Goal: Complete application form

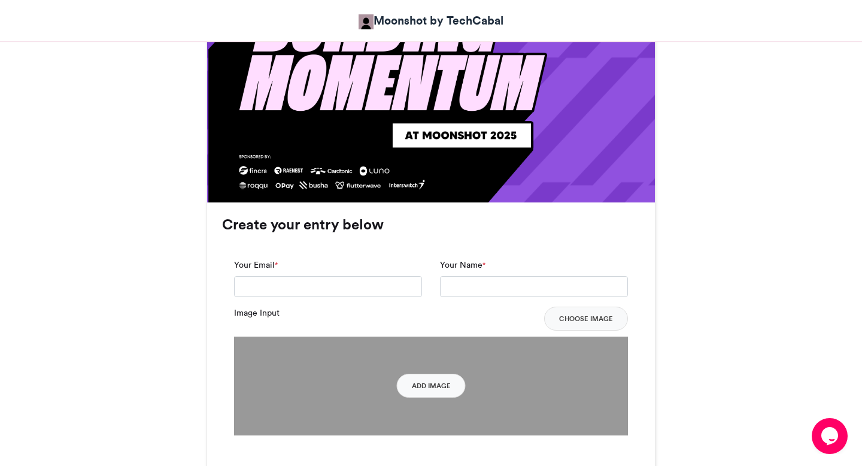
scroll to position [736, 0]
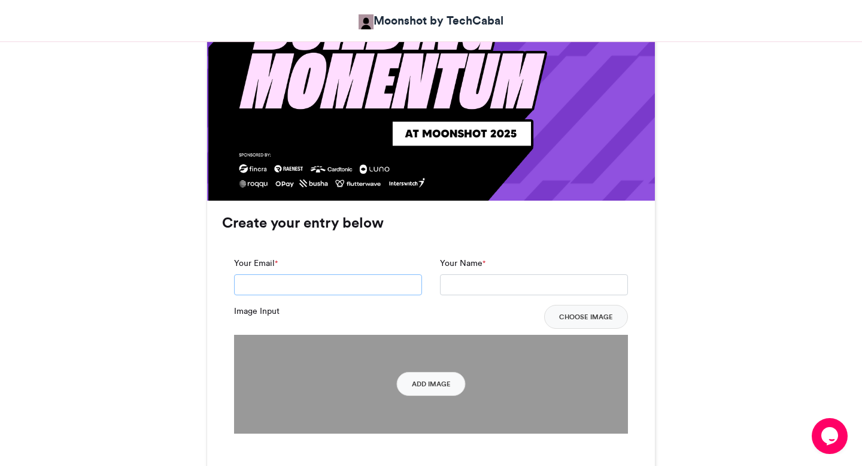
click at [322, 283] on input "Your Email *" at bounding box center [328, 285] width 188 height 22
type input "**********"
click at [498, 281] on input "Your Name *" at bounding box center [534, 285] width 188 height 22
type input "**********"
click at [575, 320] on button "Choose Image" at bounding box center [586, 317] width 84 height 24
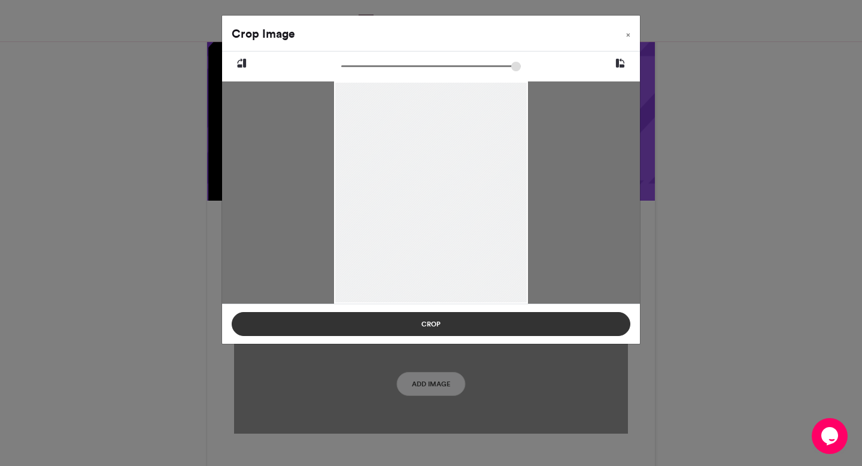
click at [425, 332] on button "Crop" at bounding box center [431, 324] width 399 height 24
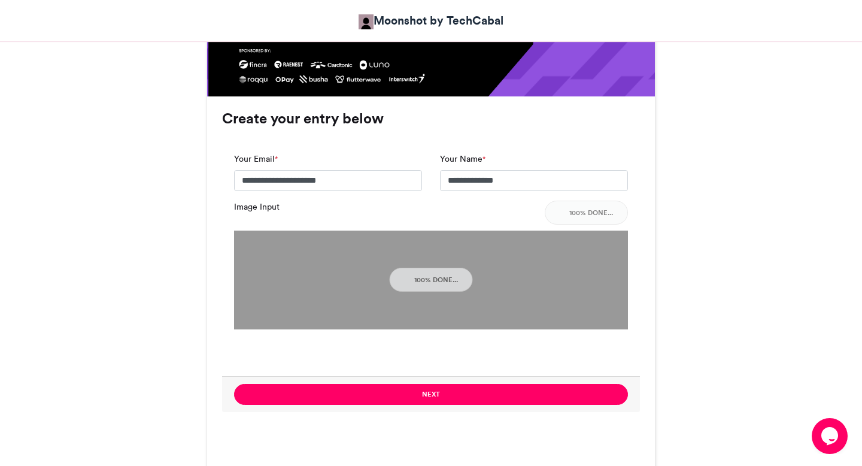
scroll to position [887, 0]
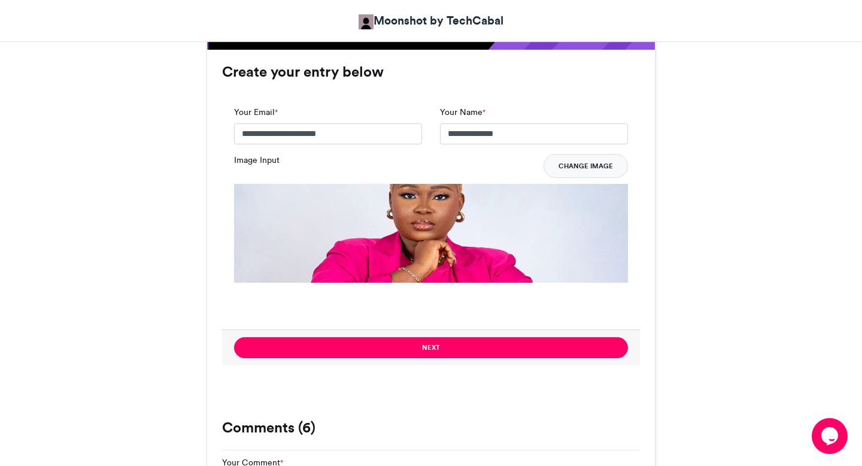
click at [585, 160] on button "Change Image" at bounding box center [585, 166] width 84 height 24
click at [584, 163] on button "Change Image" at bounding box center [585, 166] width 84 height 24
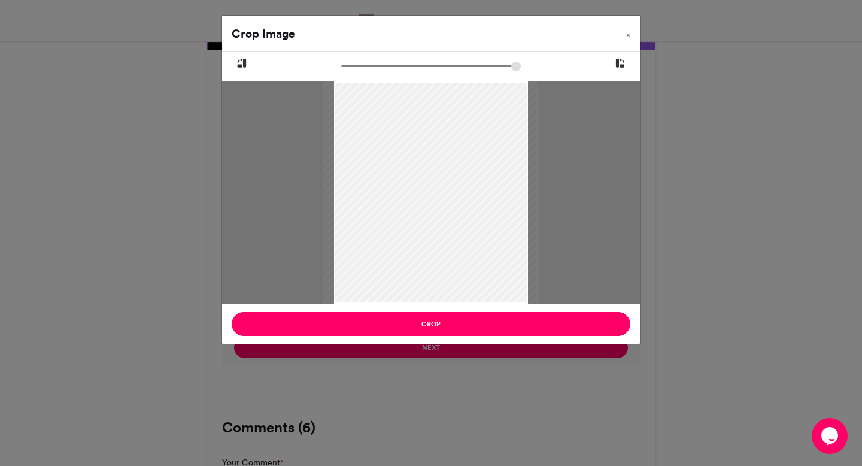
drag, startPoint x: 345, startPoint y: 64, endPoint x: 353, endPoint y: 64, distance: 7.2
type input "*****"
click at [353, 64] on input "zoom" at bounding box center [431, 65] width 180 height 11
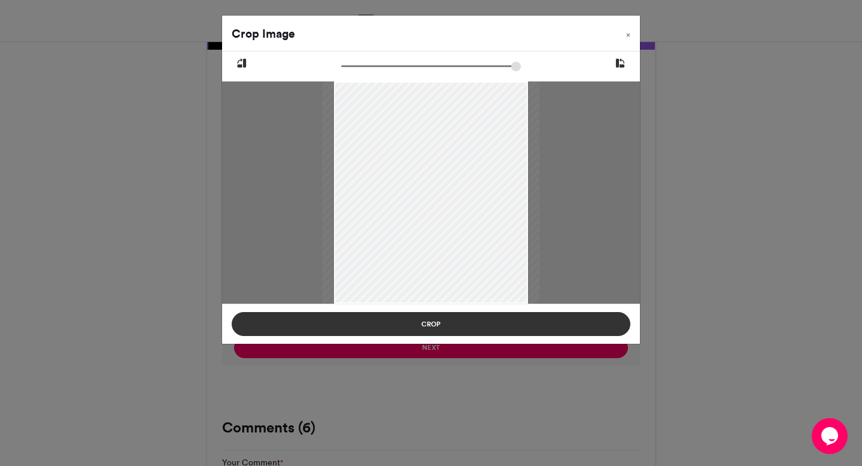
click at [438, 328] on button "Crop" at bounding box center [431, 324] width 399 height 24
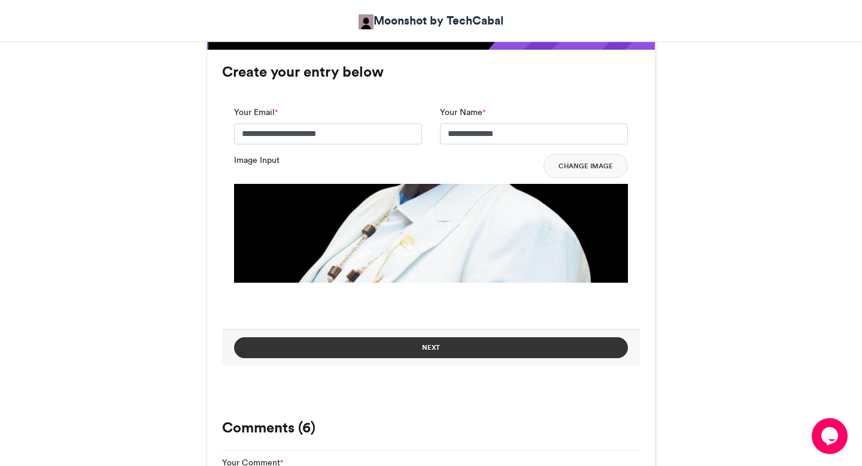
click at [517, 350] on button "Next" at bounding box center [431, 347] width 394 height 21
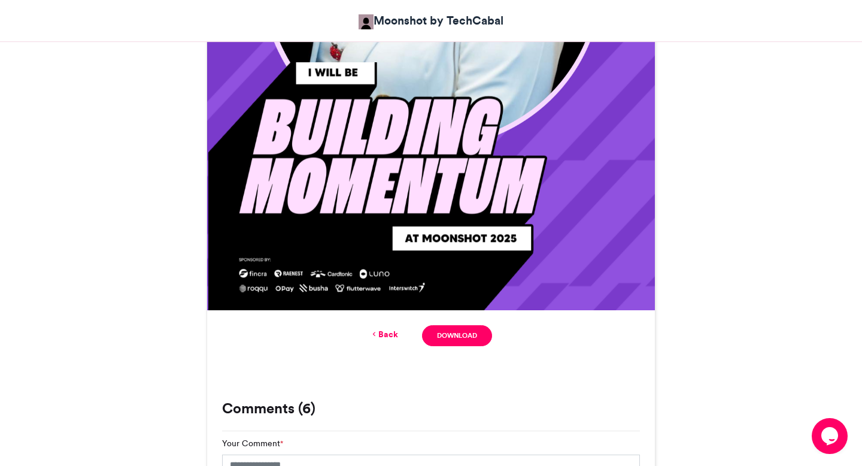
scroll to position [631, 0]
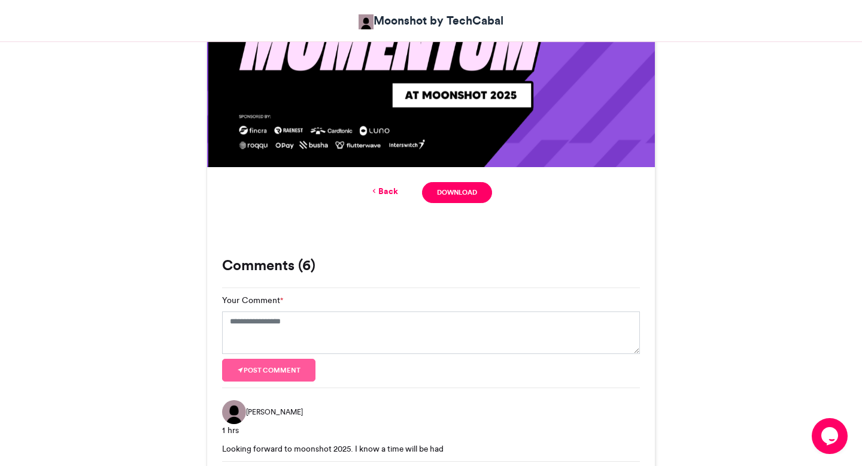
click at [376, 186] on icon at bounding box center [374, 191] width 8 height 11
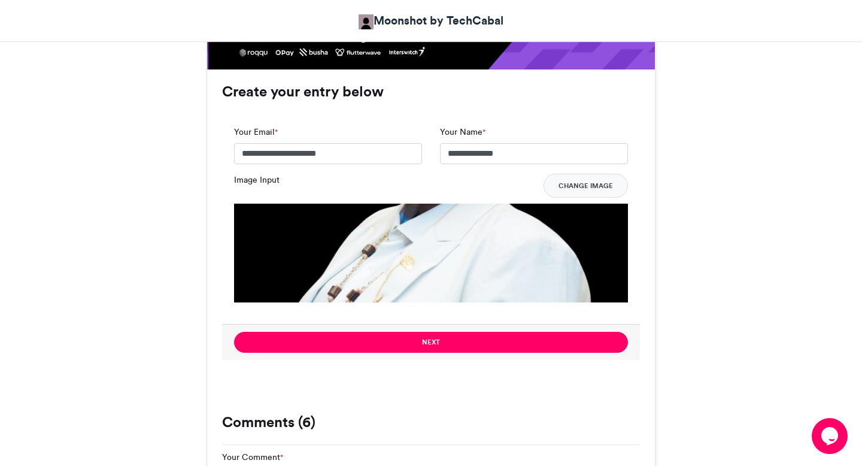
scroll to position [806, 0]
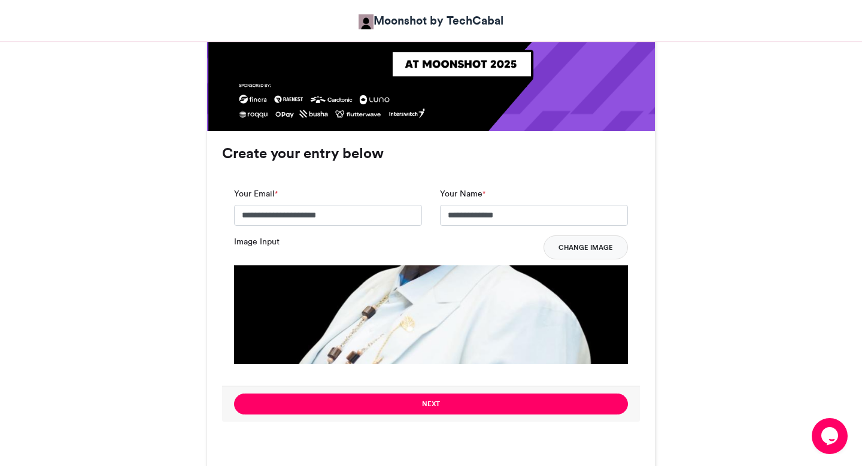
click at [578, 250] on button "Change Image" at bounding box center [585, 247] width 84 height 24
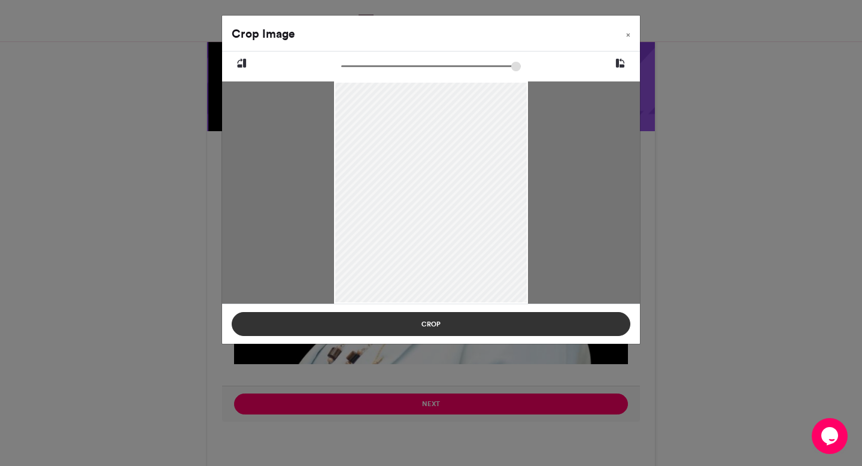
click at [529, 322] on button "Crop" at bounding box center [431, 324] width 399 height 24
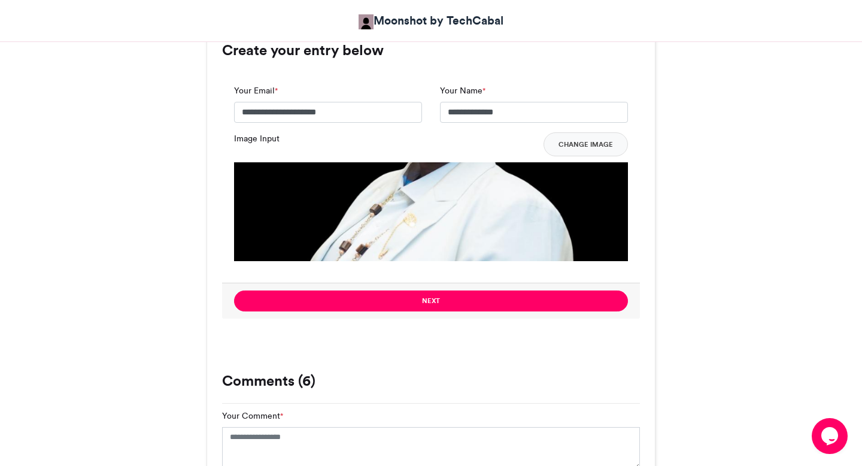
scroll to position [972, 0]
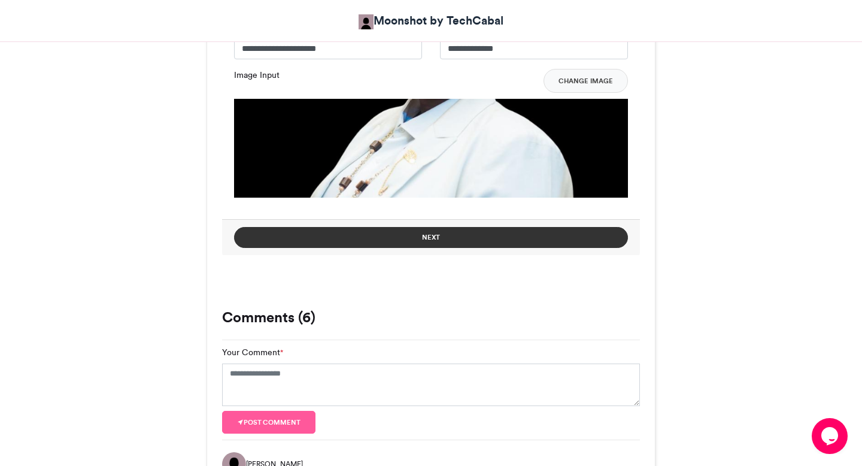
click at [536, 236] on button "Next" at bounding box center [431, 237] width 394 height 21
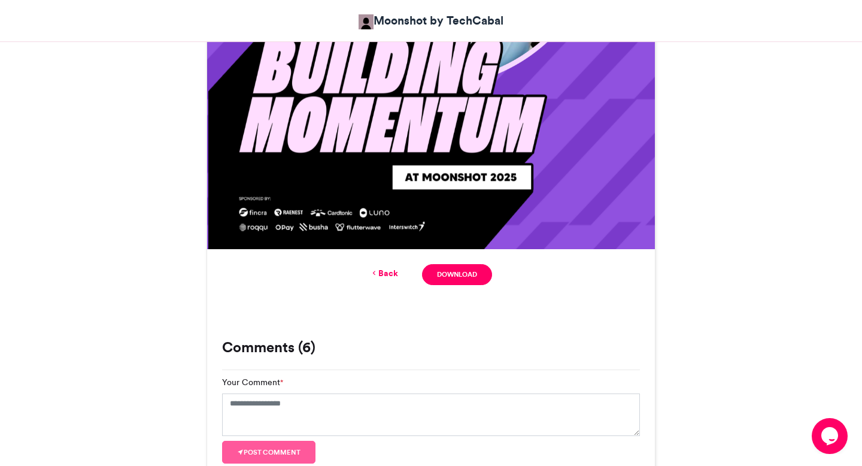
scroll to position [701, 0]
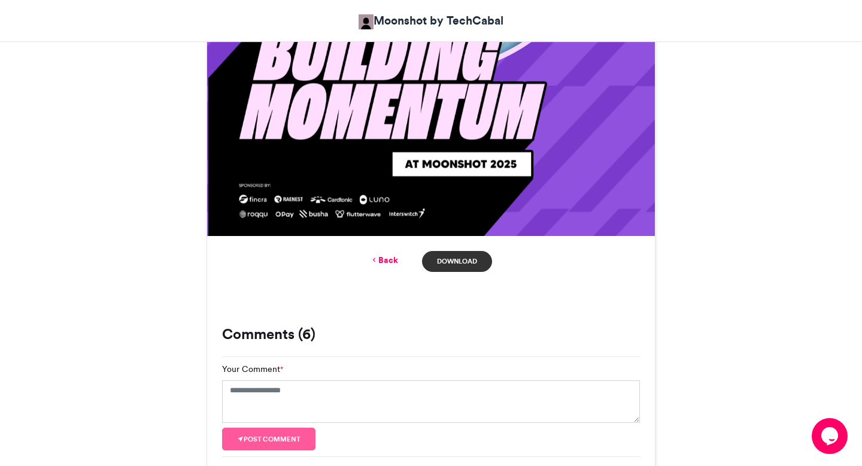
click at [468, 263] on link "Download" at bounding box center [457, 261] width 70 height 21
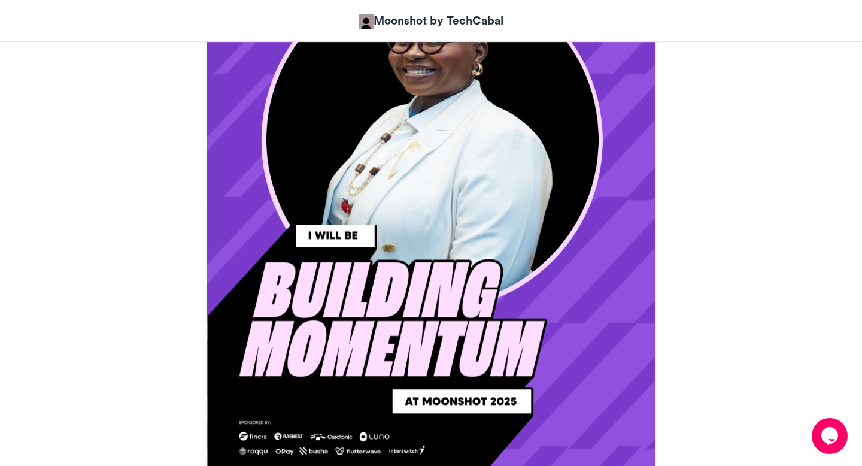
scroll to position [380, 0]
